Goal: Task Accomplishment & Management: Manage account settings

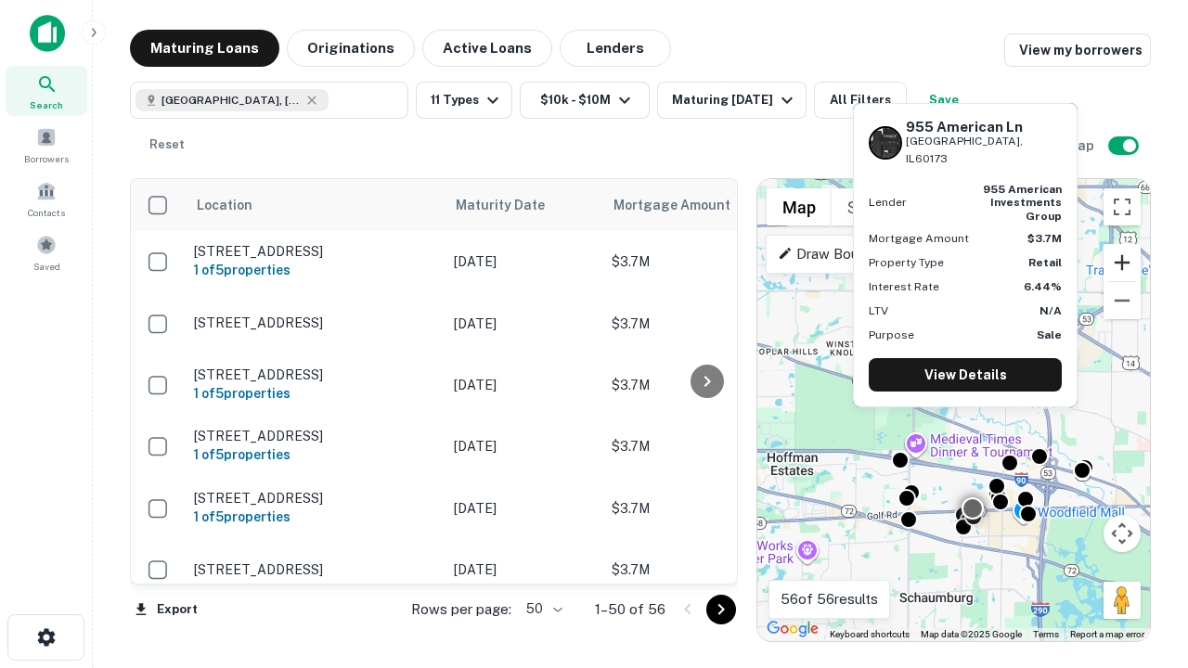
click at [1122, 263] on button "Zoom in" at bounding box center [1122, 262] width 37 height 37
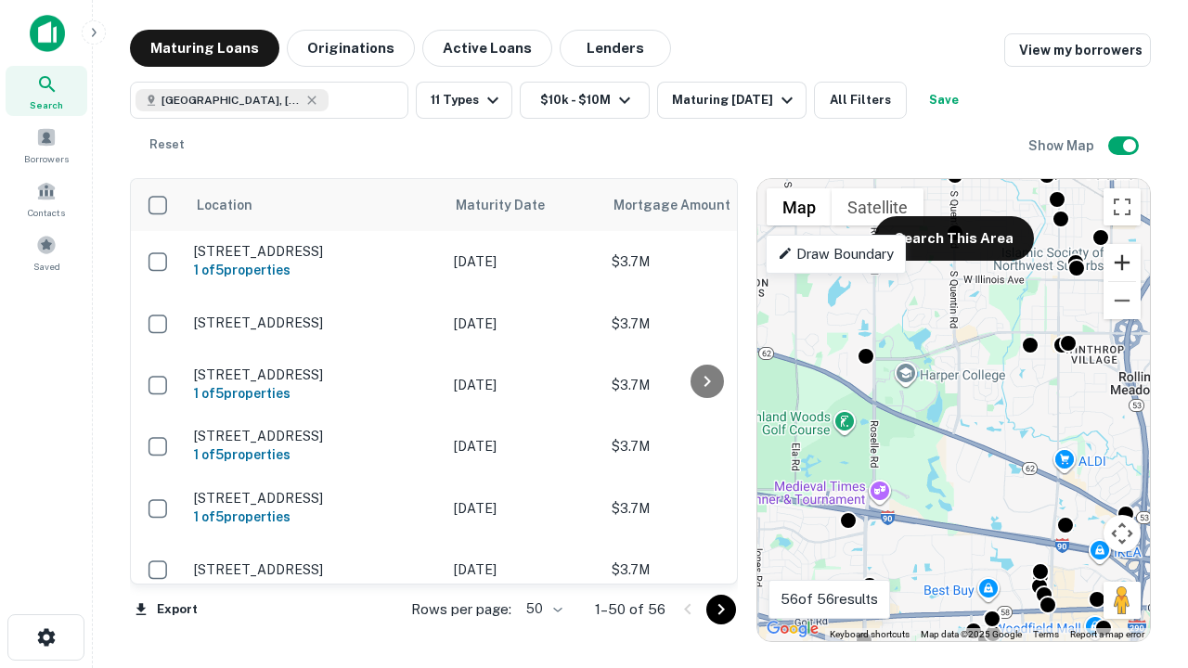
click at [1122, 263] on button "Zoom in" at bounding box center [1122, 262] width 37 height 37
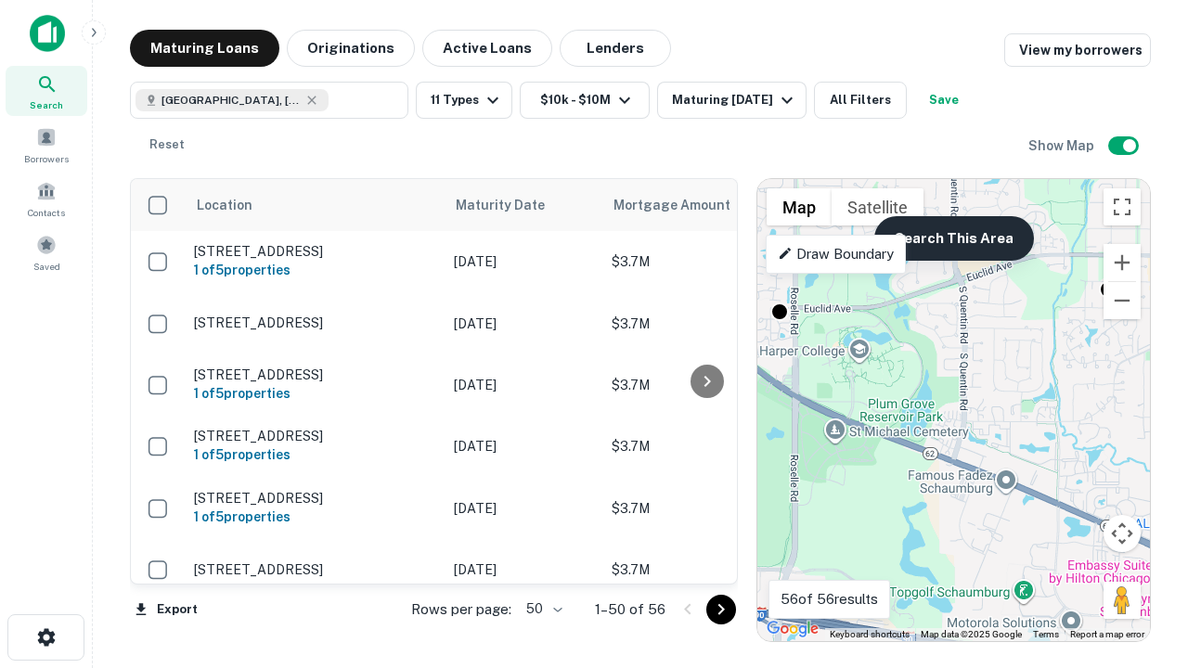
click at [953, 239] on button "Search This Area" at bounding box center [954, 238] width 160 height 45
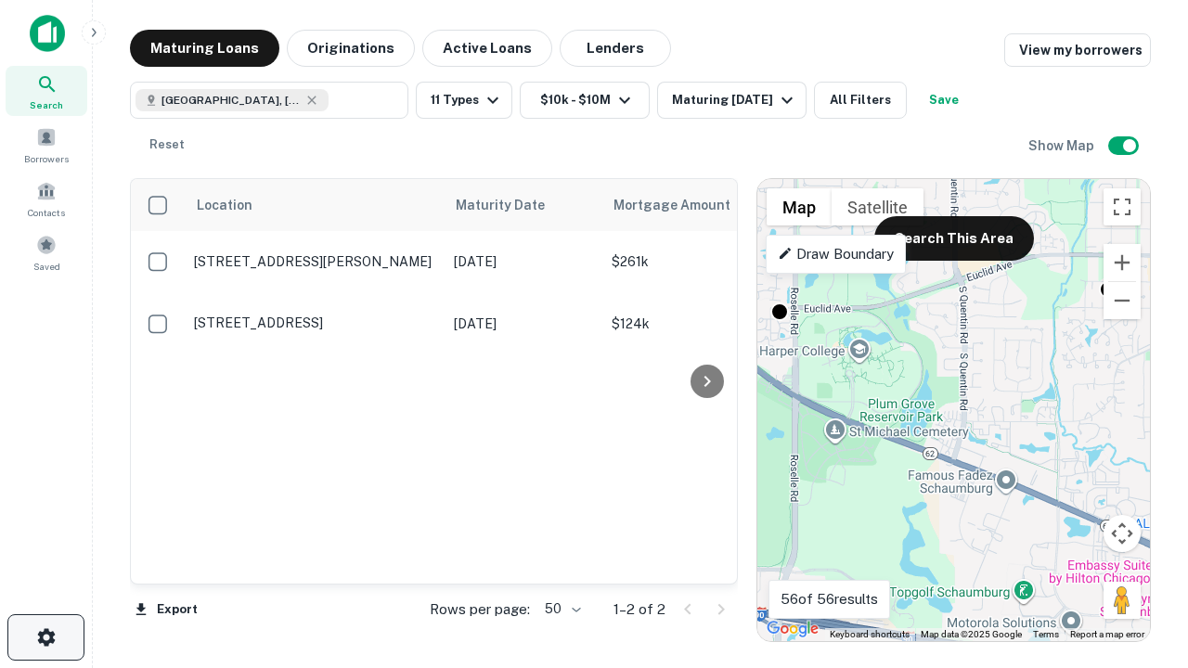
click at [45, 638] on icon "button" at bounding box center [46, 638] width 22 height 22
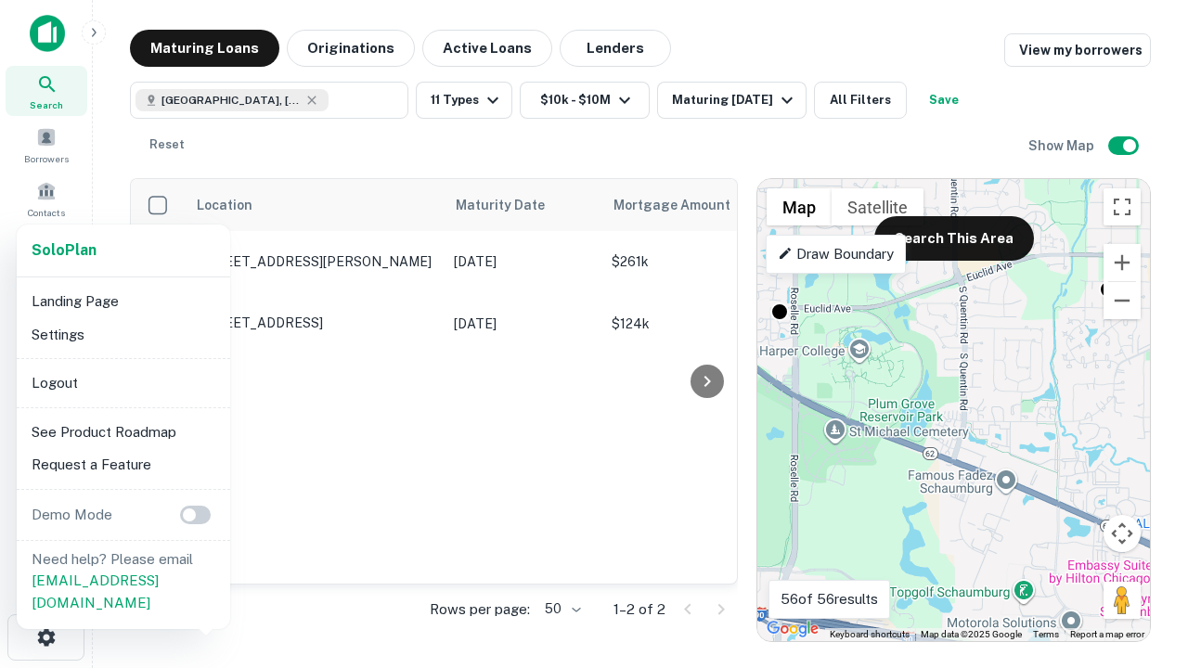
click at [123, 382] on li "Logout" at bounding box center [123, 383] width 199 height 33
